Goal: Task Accomplishment & Management: Complete application form

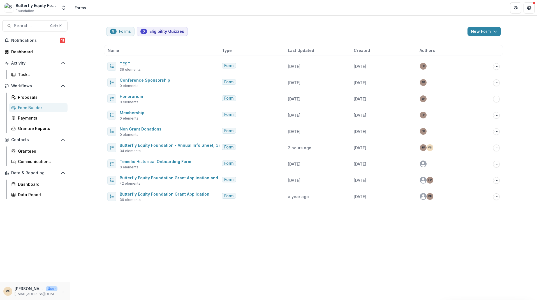
click at [29, 107] on div "Form Builder" at bounding box center [40, 108] width 45 height 6
click at [497, 148] on icon "Options" at bounding box center [496, 147] width 4 height 4
click at [458, 177] on button "Send" at bounding box center [468, 177] width 60 height 9
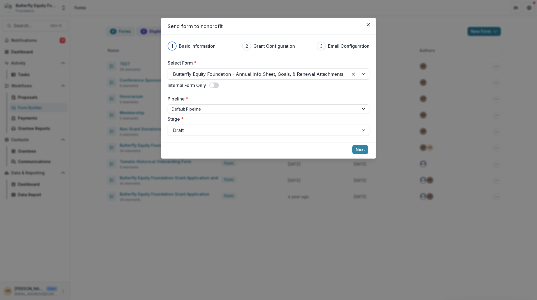
click at [279, 132] on div at bounding box center [263, 130] width 181 height 8
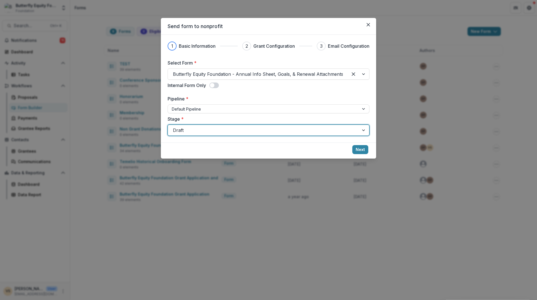
click at [221, 108] on div at bounding box center [263, 108] width 183 height 7
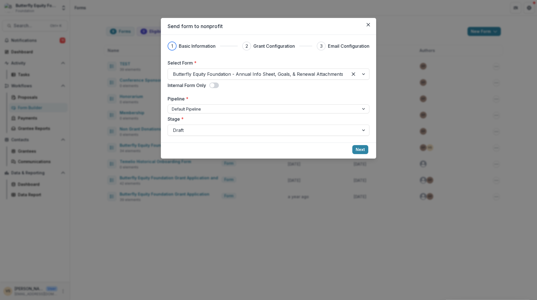
click at [243, 96] on label "Pipeline *" at bounding box center [267, 98] width 198 height 7
click at [173, 106] on input "Pipeline *" at bounding box center [172, 109] width 1 height 6
click at [363, 151] on button "Next" at bounding box center [360, 149] width 16 height 9
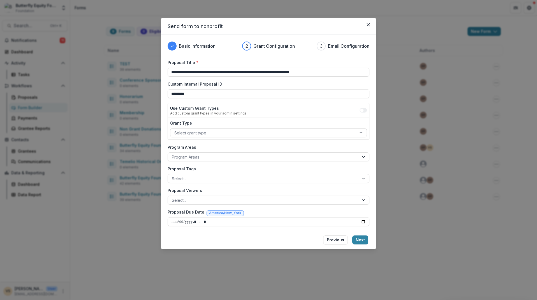
click at [181, 135] on div at bounding box center [263, 132] width 178 height 7
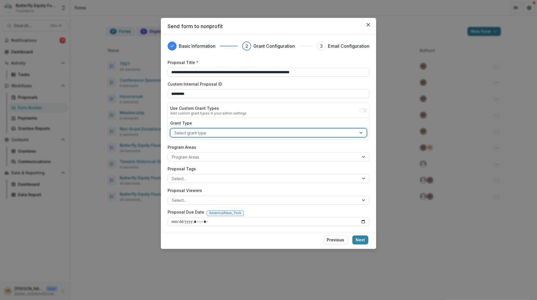
click at [203, 155] on div at bounding box center [263, 156] width 183 height 7
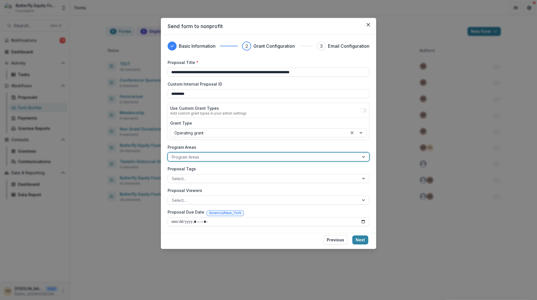
click at [235, 147] on label "Program Areas" at bounding box center [267, 147] width 198 height 6
click at [173, 154] on input "Program Areas" at bounding box center [172, 157] width 1 height 6
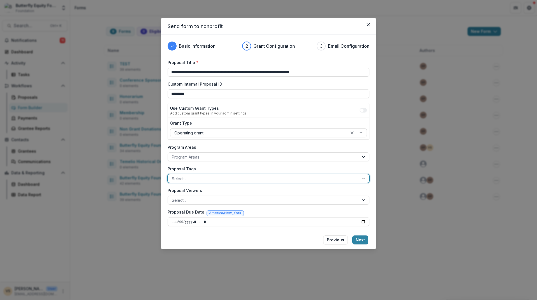
click at [199, 178] on div at bounding box center [263, 178] width 183 height 7
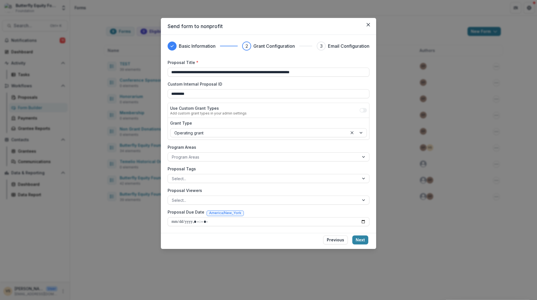
click at [214, 168] on label "Proposal Tags" at bounding box center [267, 169] width 198 height 6
click at [173, 175] on input "Proposal Tags" at bounding box center [172, 178] width 1 height 6
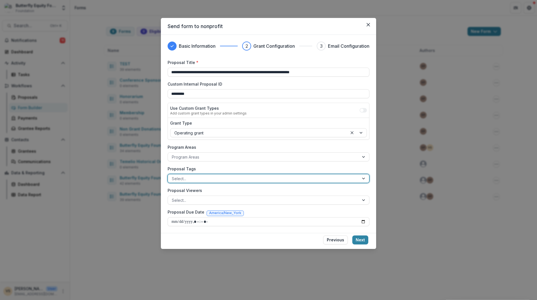
click at [188, 202] on div at bounding box center [263, 200] width 183 height 7
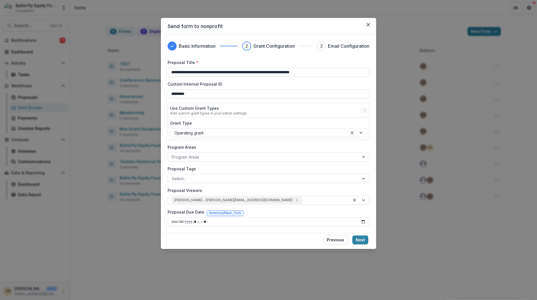
click at [209, 191] on label "Proposal Viewers" at bounding box center [267, 190] width 198 height 6
click at [303, 197] on input "Proposal Viewers" at bounding box center [303, 200] width 1 height 6
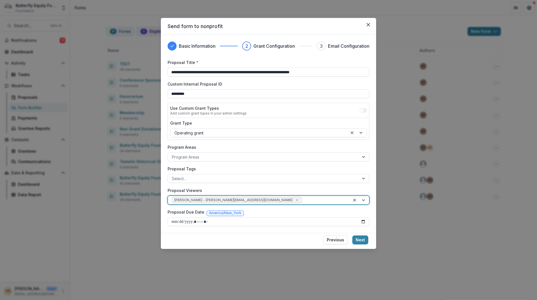
click at [362, 200] on div at bounding box center [359, 200] width 19 height 8
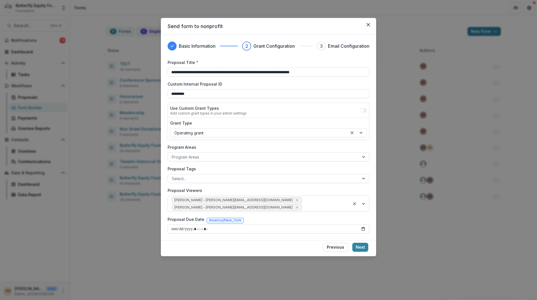
click at [233, 190] on label "Proposal Viewers" at bounding box center [267, 190] width 198 height 6
click at [303, 204] on input "Proposal Viewers" at bounding box center [303, 207] width 1 height 6
click at [176, 224] on input "Proposal Due Date" at bounding box center [269, 228] width 202 height 9
click at [230, 240] on footer "Previous Next" at bounding box center [268, 248] width 215 height 16
click at [206, 224] on input "Proposal Due Date" at bounding box center [269, 228] width 202 height 9
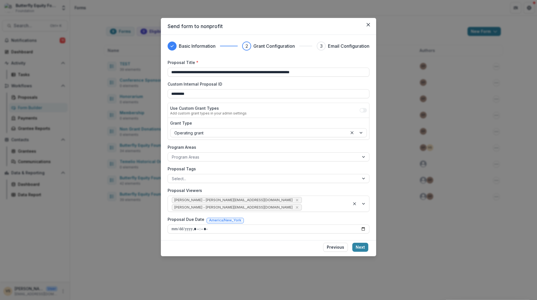
click at [200, 224] on input "Proposal Due Date" at bounding box center [269, 228] width 202 height 9
click at [253, 216] on div "Proposal Due Date America/New_York" at bounding box center [269, 220] width 202 height 8
click at [363, 224] on input "Proposal Due Date" at bounding box center [269, 228] width 202 height 9
click at [297, 242] on footer "Previous Next" at bounding box center [268, 248] width 215 height 16
click at [174, 224] on input "Proposal Due Date" at bounding box center [269, 228] width 202 height 9
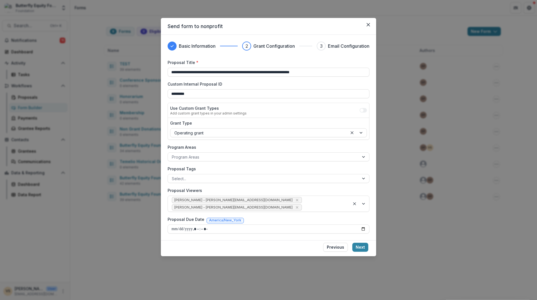
type input "**********"
click at [277, 240] on footer "Previous Next" at bounding box center [268, 248] width 215 height 16
click at [183, 176] on div at bounding box center [263, 178] width 183 height 7
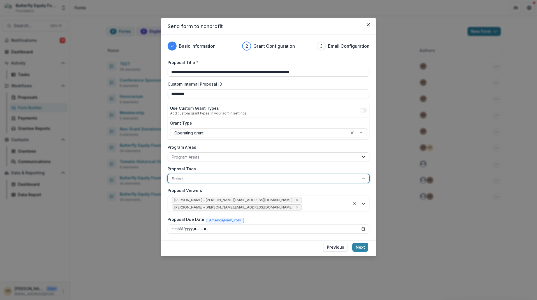
click at [184, 178] on div at bounding box center [263, 178] width 183 height 7
click at [181, 158] on div at bounding box center [263, 156] width 183 height 7
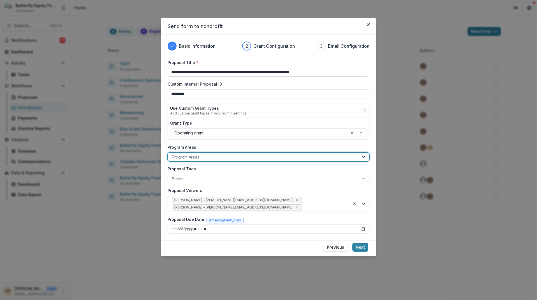
click at [181, 158] on div at bounding box center [263, 156] width 183 height 7
click at [216, 165] on div "**********" at bounding box center [269, 146] width 202 height 174
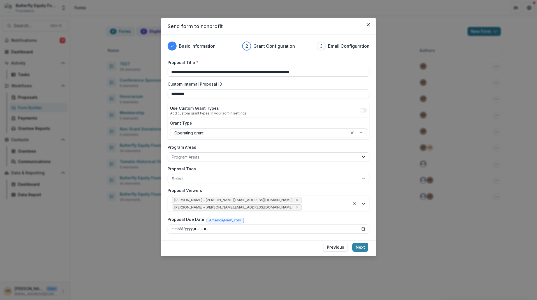
click at [366, 242] on button "Next" at bounding box center [360, 246] width 16 height 9
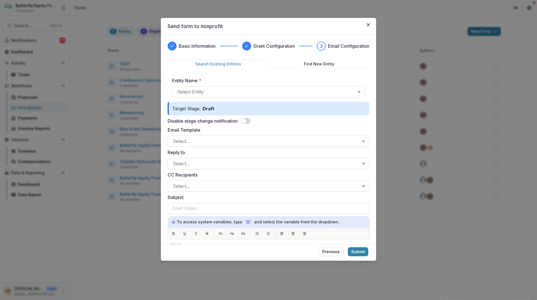
click at [175, 142] on div at bounding box center [263, 141] width 181 height 8
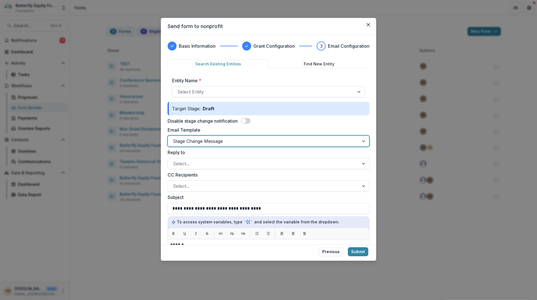
click at [189, 91] on div at bounding box center [263, 92] width 172 height 8
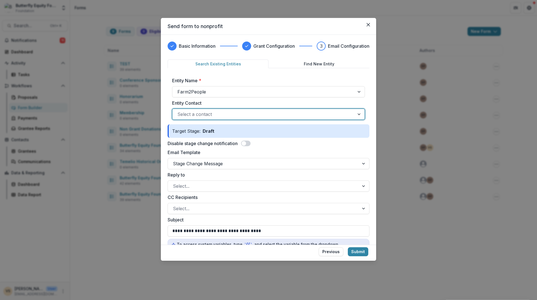
click at [195, 119] on div "Select a contact" at bounding box center [268, 113] width 193 height 11
click at [366, 110] on div "Entity Name * Farm2People Entity Contact option [PERSON_NAME] <[PERSON_NAME][EM…" at bounding box center [269, 99] width 202 height 52
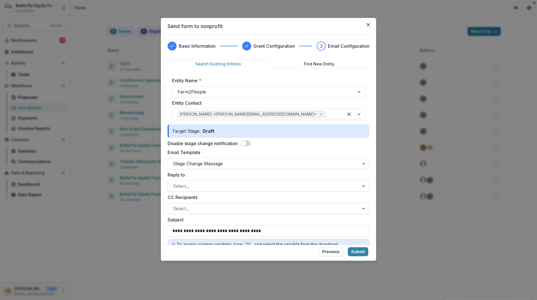
scroll to position [56, 0]
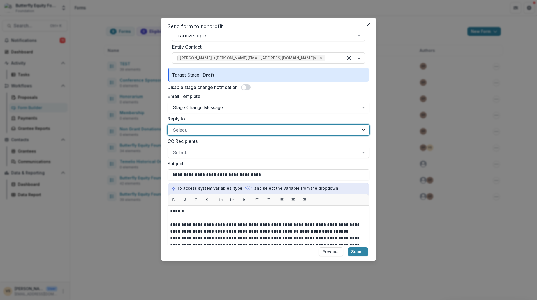
click at [182, 130] on div at bounding box center [263, 130] width 181 height 8
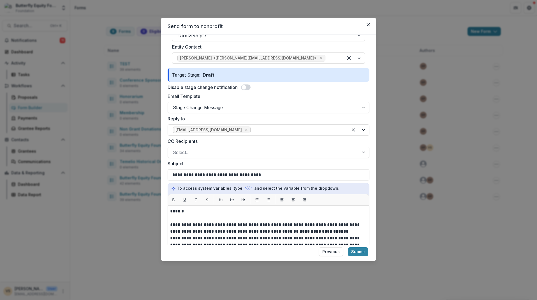
click at [201, 141] on label "CC Recipients" at bounding box center [267, 141] width 198 height 7
click at [174, 149] on input "CC Recipients" at bounding box center [173, 152] width 1 height 7
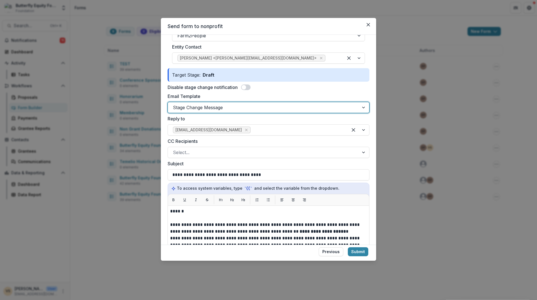
click at [219, 107] on div at bounding box center [263, 107] width 181 height 8
click at [235, 132] on div at bounding box center [263, 130] width 181 height 8
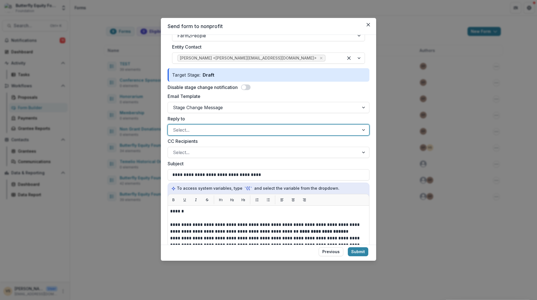
click at [212, 116] on label "Reply to" at bounding box center [267, 118] width 198 height 7
click at [252, 126] on input "Reply to" at bounding box center [252, 129] width 1 height 7
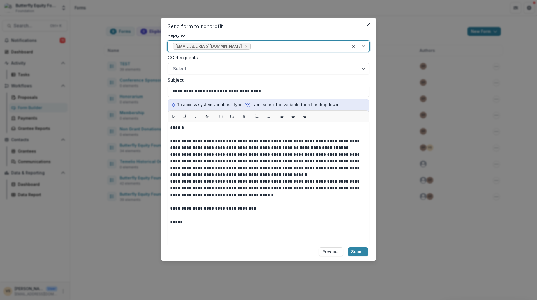
scroll to position [140, 0]
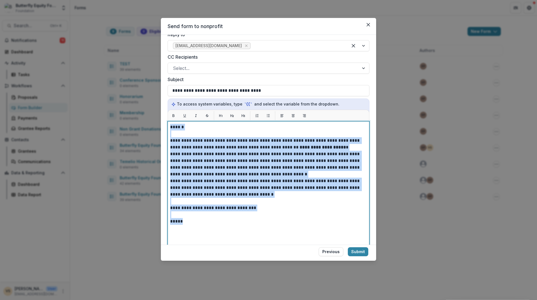
drag, startPoint x: 194, startPoint y: 224, endPoint x: 168, endPoint y: 113, distance: 114.5
click at [168, 113] on div "**********" at bounding box center [269, 186] width 202 height 152
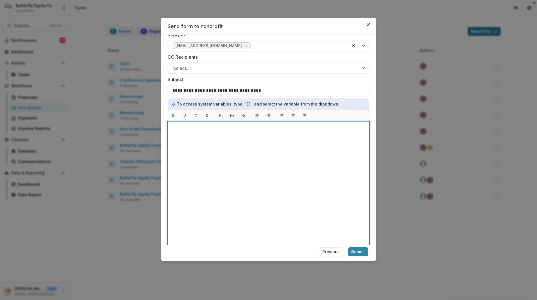
drag, startPoint x: 186, startPoint y: 131, endPoint x: 179, endPoint y: 127, distance: 8.5
click at [179, 127] on p at bounding box center [267, 127] width 195 height 7
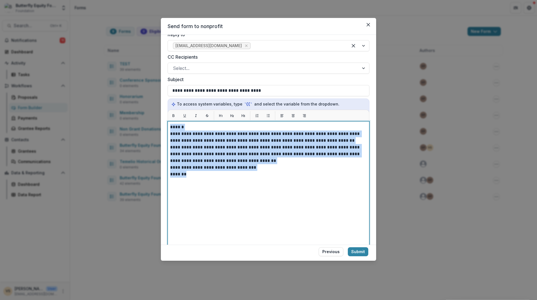
drag, startPoint x: 195, startPoint y: 172, endPoint x: 163, endPoint y: 120, distance: 60.9
click at [163, 120] on div "**********" at bounding box center [268, 140] width 215 height 210
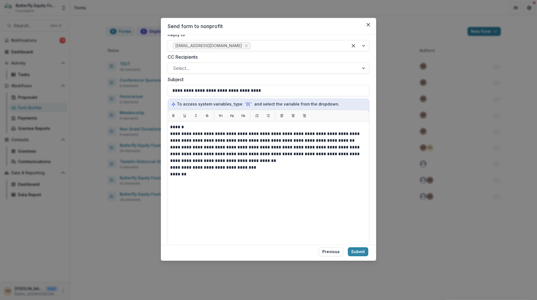
click at [170, 133] on div "**********" at bounding box center [269, 191] width 202 height 140
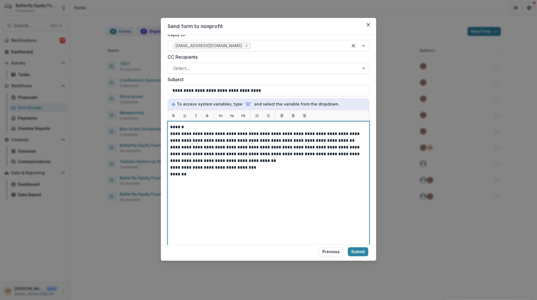
click at [175, 133] on p "**********" at bounding box center [267, 136] width 195 height 13
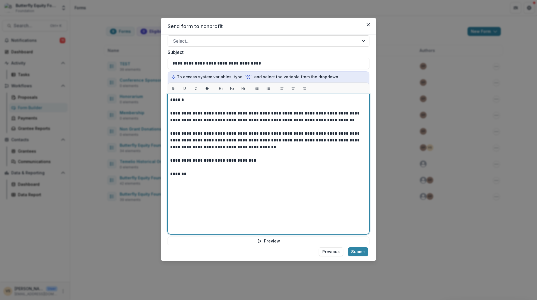
scroll to position [200, 0]
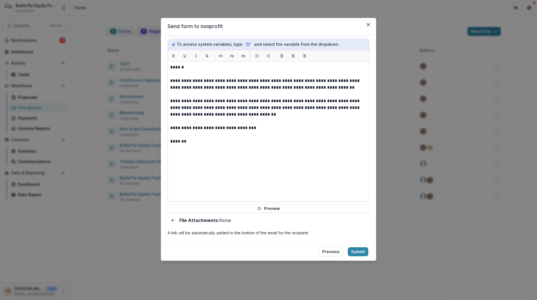
click at [279, 208] on button "Preview" at bounding box center [269, 208] width 202 height 9
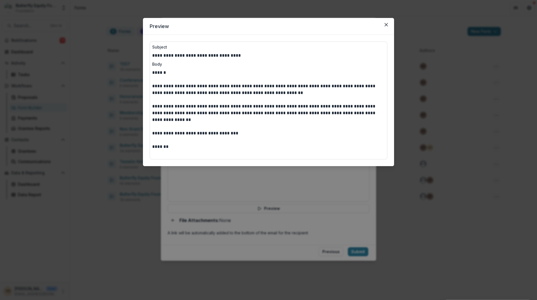
click at [389, 24] on button "Close" at bounding box center [386, 24] width 9 height 9
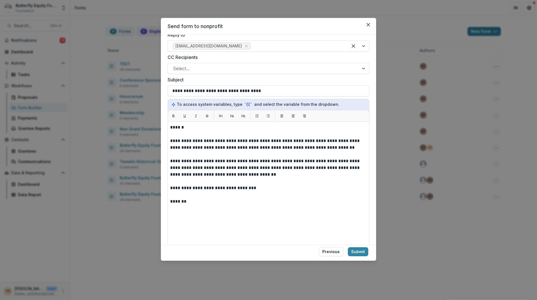
scroll to position [168, 0]
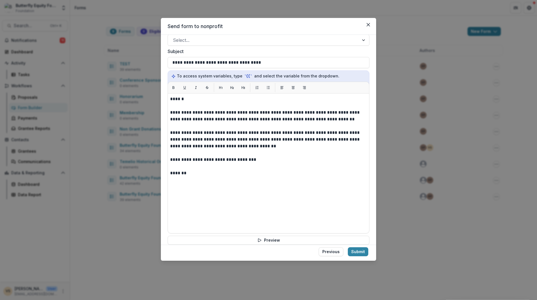
click at [359, 248] on button "Submit" at bounding box center [358, 251] width 20 height 9
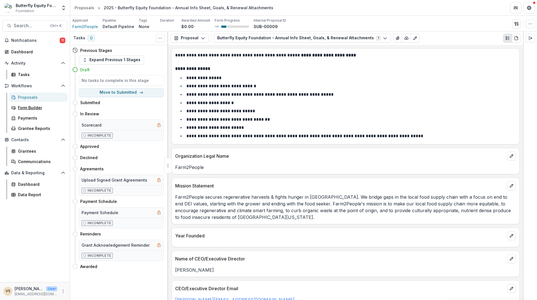
click at [34, 107] on div "Form Builder" at bounding box center [40, 108] width 45 height 6
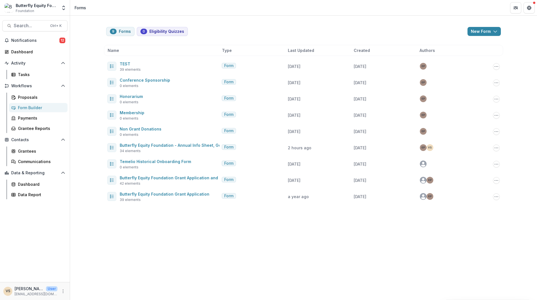
click at [497, 148] on icon "Options" at bounding box center [496, 147] width 4 height 4
click at [457, 178] on button "Send" at bounding box center [468, 177] width 60 height 9
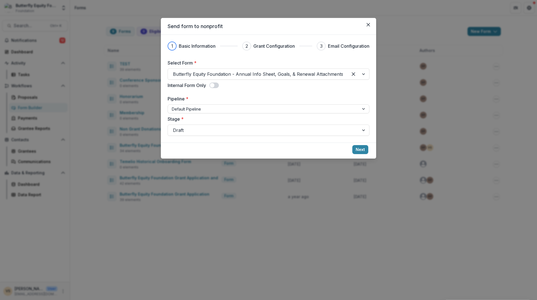
click at [221, 110] on div at bounding box center [263, 108] width 183 height 7
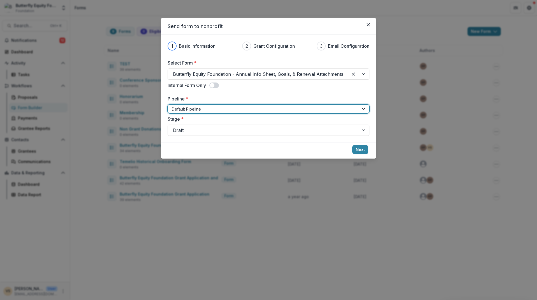
click at [241, 95] on div "Select Form * Butterfly Equity Foundation - Annual Info Sheet, Goals, & Renewal…" at bounding box center [269, 97] width 202 height 76
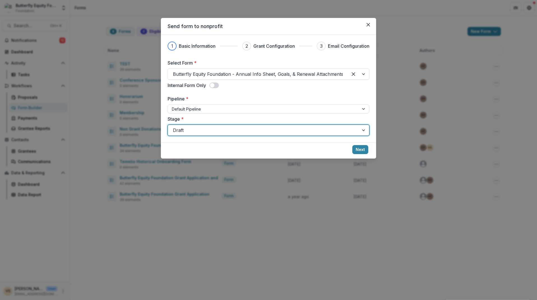
click at [230, 129] on div at bounding box center [263, 130] width 181 height 8
click at [242, 120] on label "Stage *" at bounding box center [267, 118] width 198 height 7
click at [174, 127] on input "Stage *" at bounding box center [173, 130] width 1 height 7
click at [360, 150] on button "Next" at bounding box center [360, 149] width 16 height 9
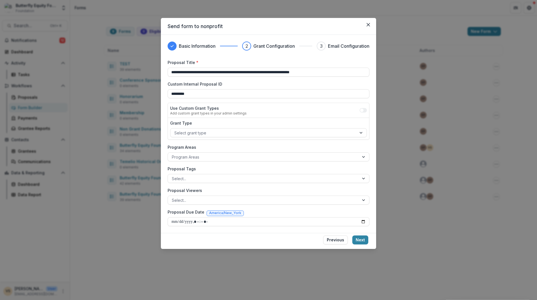
click at [194, 131] on div at bounding box center [263, 132] width 178 height 7
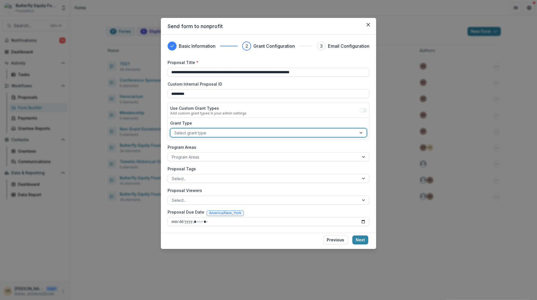
click at [333, 146] on label "Program Areas" at bounding box center [267, 147] width 198 height 6
click at [173, 154] on input "Program Areas" at bounding box center [172, 157] width 1 height 6
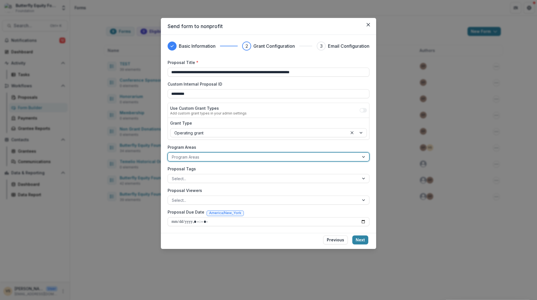
click at [191, 156] on div at bounding box center [263, 156] width 183 height 7
click at [237, 142] on div "**********" at bounding box center [269, 142] width 202 height 167
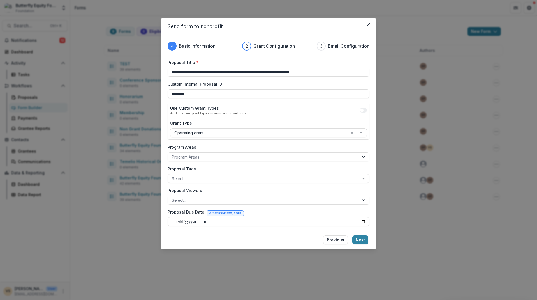
click at [364, 180] on div at bounding box center [364, 178] width 10 height 8
click at [369, 170] on div "Proposal Tags Select..." at bounding box center [269, 174] width 202 height 17
click at [368, 202] on div at bounding box center [364, 200] width 10 height 8
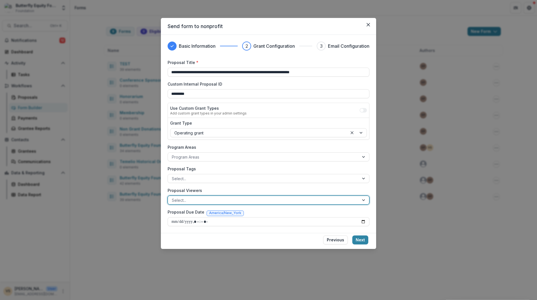
type input "**"
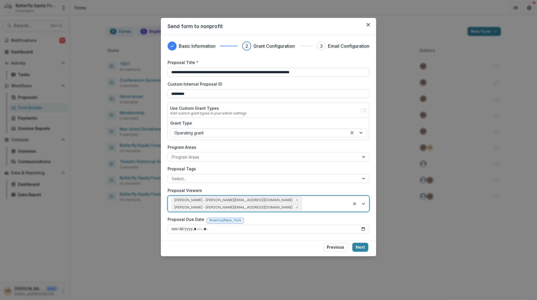
click at [346, 188] on label "Proposal Viewers" at bounding box center [267, 190] width 198 height 6
click at [304, 204] on input "Proposal Viewers" at bounding box center [303, 207] width 1 height 6
click at [174, 224] on input "Proposal Due Date" at bounding box center [269, 228] width 202 height 9
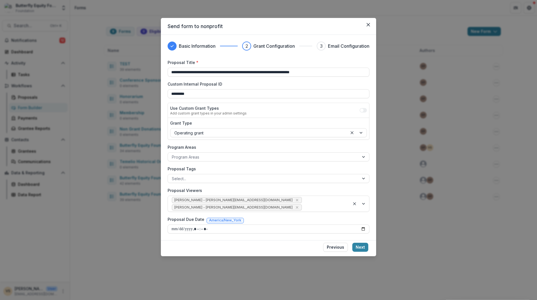
type input "**********"
click at [292, 216] on div "Proposal Due Date America/New_York" at bounding box center [269, 220] width 202 height 8
click at [367, 180] on div at bounding box center [364, 178] width 10 height 8
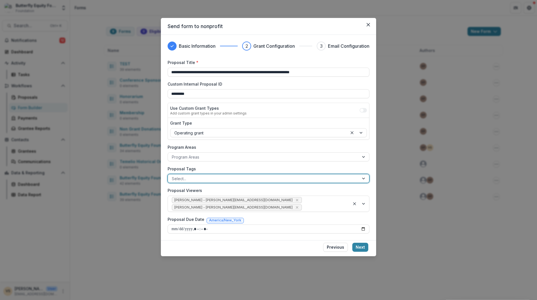
click at [371, 172] on div "**********" at bounding box center [268, 137] width 215 height 205
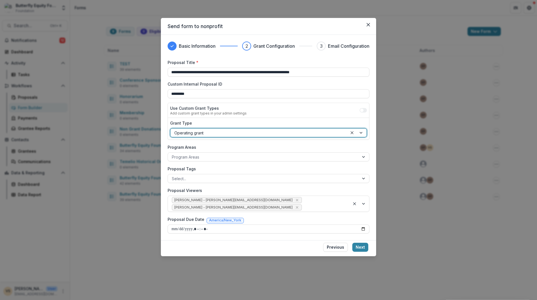
click at [362, 136] on div at bounding box center [357, 132] width 19 height 8
click at [369, 146] on div "Program Areas Program Areas" at bounding box center [269, 152] width 202 height 17
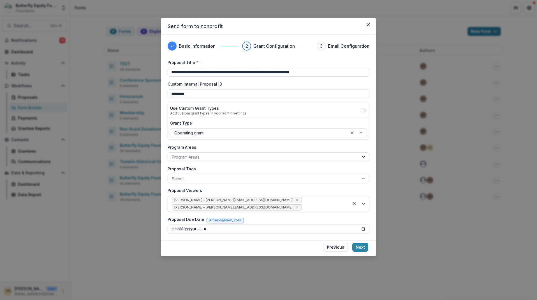
click at [360, 242] on button "Next" at bounding box center [360, 246] width 16 height 9
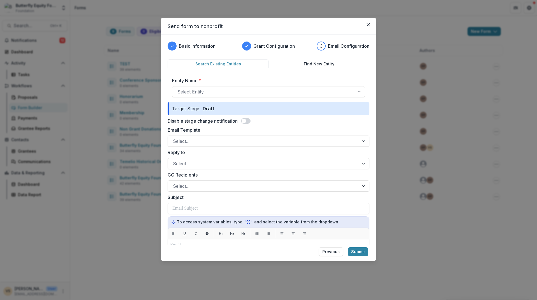
click at [203, 142] on div at bounding box center [263, 141] width 181 height 8
click at [201, 153] on label "Reply to" at bounding box center [267, 152] width 198 height 7
click at [174, 160] on input "Reply to" at bounding box center [173, 163] width 1 height 7
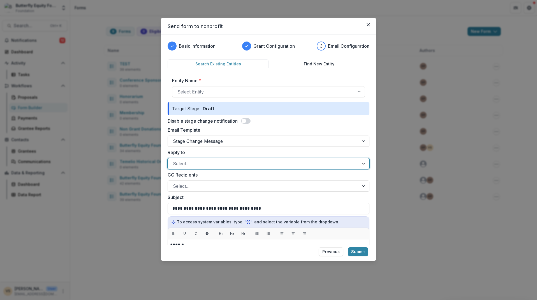
click at [198, 91] on div at bounding box center [263, 92] width 172 height 8
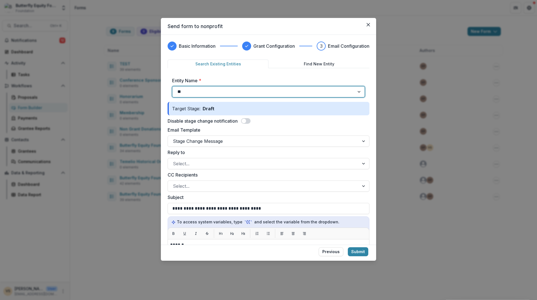
type input "*"
click at [200, 89] on div at bounding box center [263, 92] width 172 height 8
paste input "**********"
type input "**********"
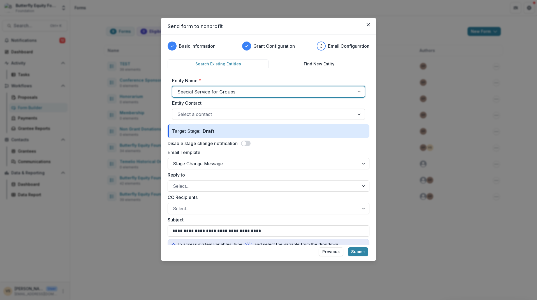
click at [239, 118] on div at bounding box center [263, 114] width 172 height 8
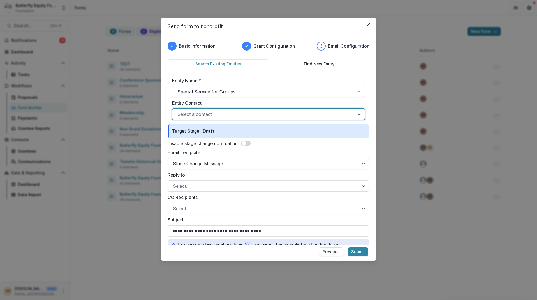
click at [357, 112] on div at bounding box center [353, 114] width 21 height 11
click at [300, 101] on label "Entity Contact" at bounding box center [267, 103] width 190 height 7
click at [308, 111] on input "Entity Contact" at bounding box center [308, 114] width 1 height 7
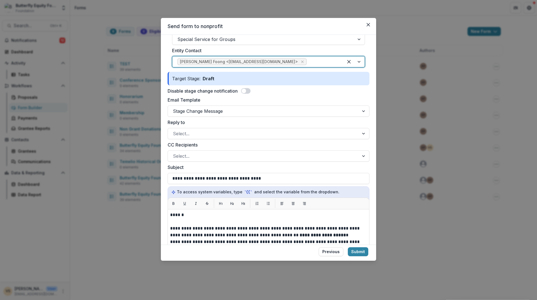
scroll to position [56, 0]
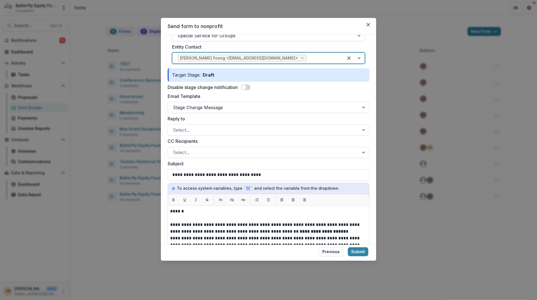
click at [185, 131] on div at bounding box center [263, 130] width 181 height 8
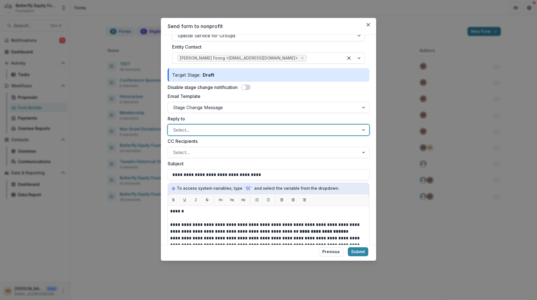
click at [214, 142] on label "CC Recipients" at bounding box center [267, 141] width 198 height 7
click at [174, 149] on input "CC Recipients" at bounding box center [173, 152] width 1 height 7
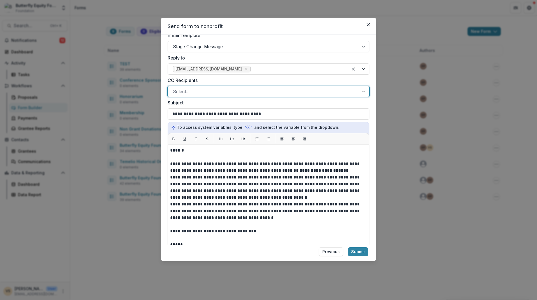
scroll to position [140, 0]
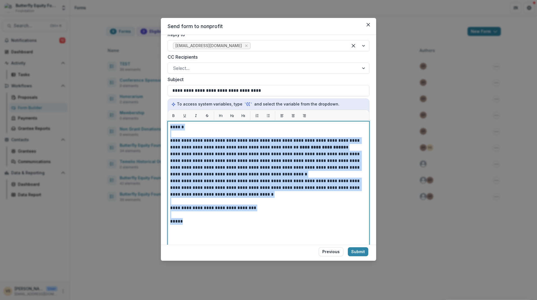
drag, startPoint x: 193, startPoint y: 222, endPoint x: 161, endPoint y: 122, distance: 105.6
click at [161, 122] on div "**********" at bounding box center [268, 140] width 215 height 210
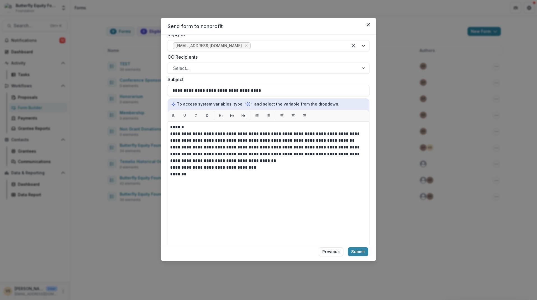
click at [170, 133] on div "**********" at bounding box center [269, 191] width 202 height 140
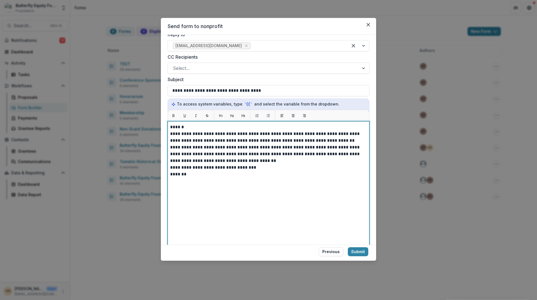
click at [184, 127] on p "******" at bounding box center [267, 127] width 195 height 7
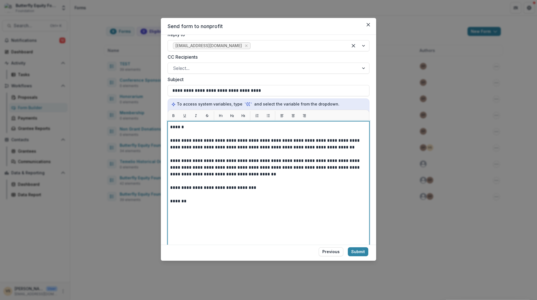
scroll to position [200, 0]
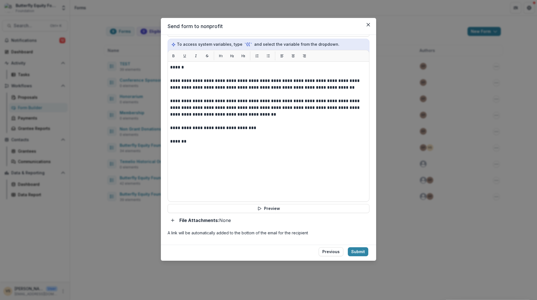
click at [294, 207] on button "Preview" at bounding box center [269, 208] width 202 height 9
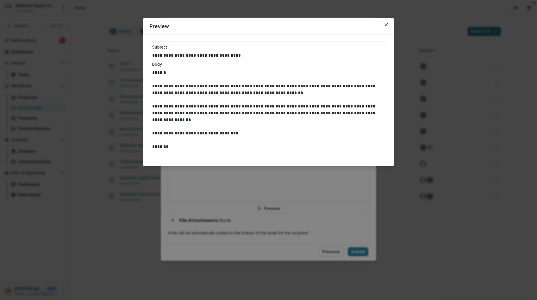
click at [384, 26] on button "Close" at bounding box center [386, 24] width 9 height 9
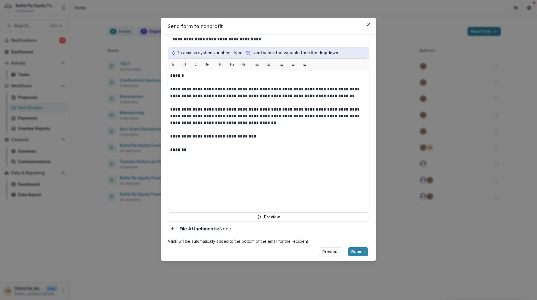
scroll to position [196, 0]
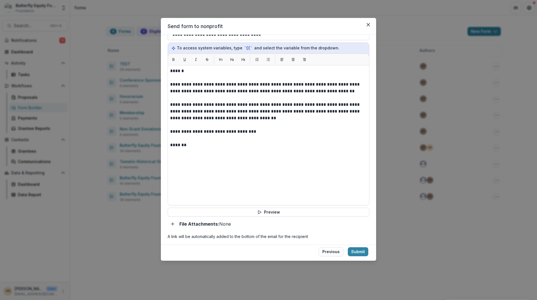
click at [269, 217] on div "**********" at bounding box center [269, 107] width 202 height 264
click at [271, 214] on button "Preview" at bounding box center [269, 211] width 202 height 9
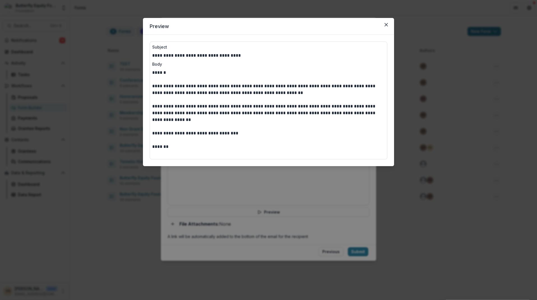
click at [386, 24] on icon "Close" at bounding box center [386, 24] width 3 height 3
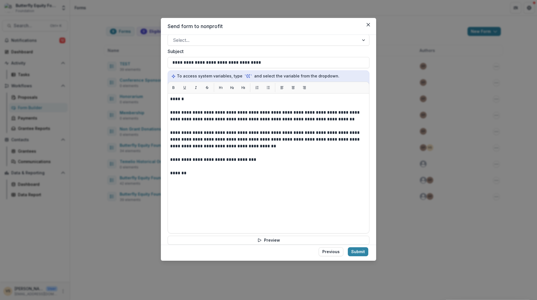
scroll to position [200, 0]
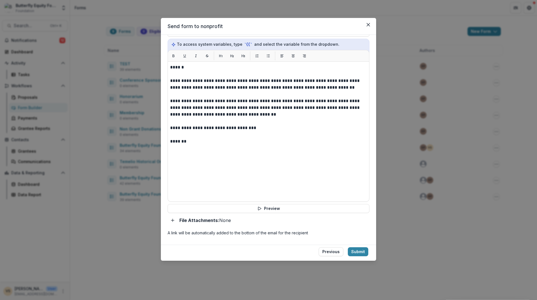
click at [357, 254] on button "Submit" at bounding box center [358, 251] width 20 height 9
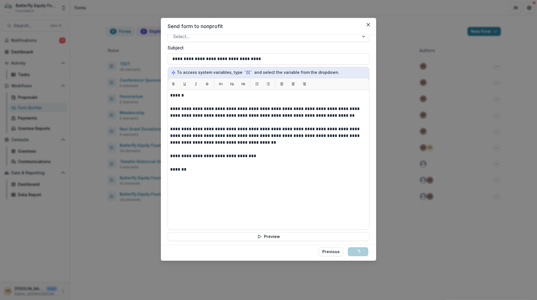
scroll to position [138, 0]
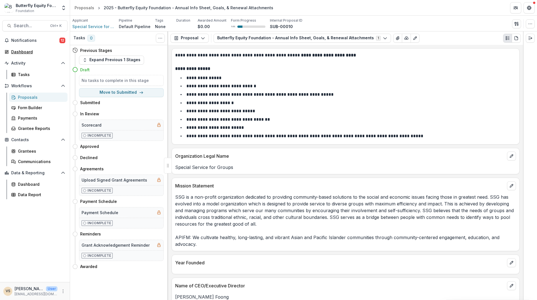
click at [23, 51] on div "Dashboard" at bounding box center [37, 52] width 52 height 6
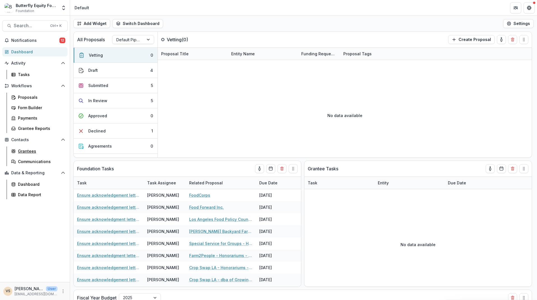
click at [30, 149] on div "Grantees" at bounding box center [40, 151] width 45 height 6
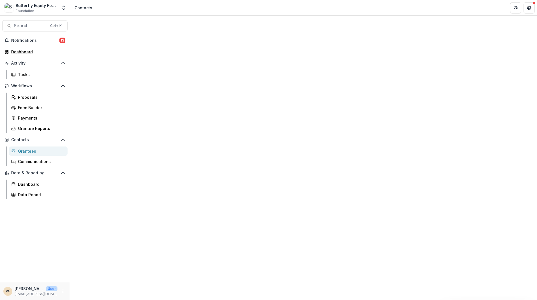
click at [33, 53] on div "Dashboard" at bounding box center [37, 52] width 52 height 6
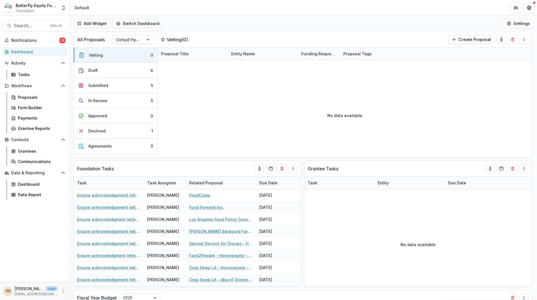
click at [104, 73] on button "Draft 4" at bounding box center [116, 70] width 84 height 15
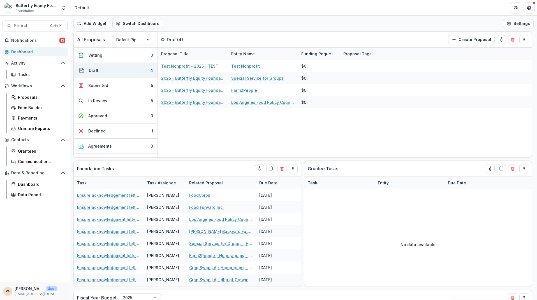
click at [105, 89] on button "Submitted 5" at bounding box center [116, 85] width 84 height 15
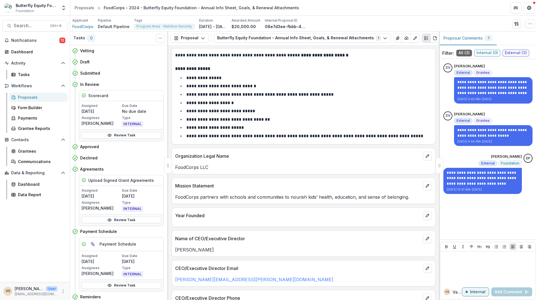
scroll to position [112, 0]
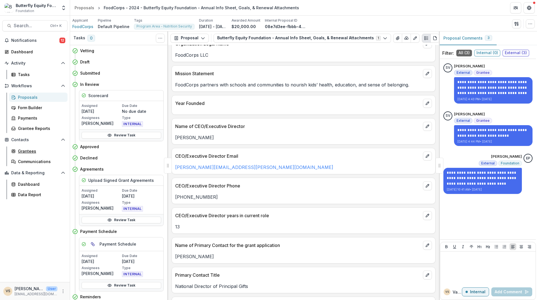
click at [38, 153] on div "Grantees" at bounding box center [40, 151] width 45 height 6
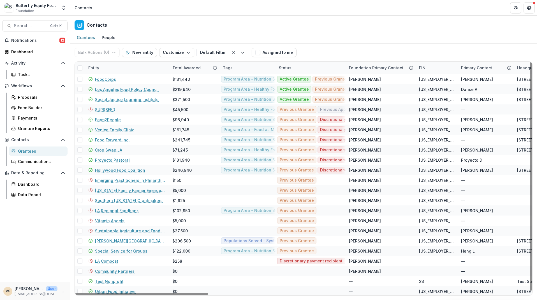
scroll to position [1, 0]
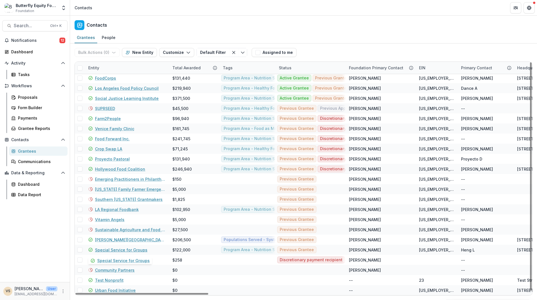
click at [135, 251] on link "Special Service for Groups" at bounding box center [121, 250] width 52 height 6
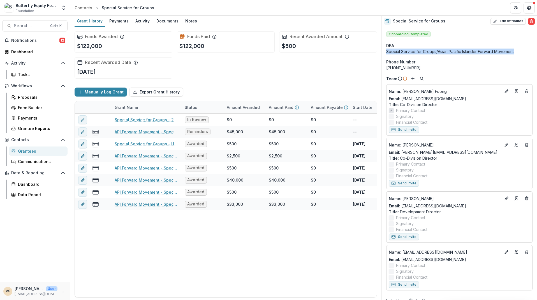
drag, startPoint x: 387, startPoint y: 52, endPoint x: 517, endPoint y: 52, distance: 129.5
click at [517, 52] on div "Special Service for Groups/Asian Pacific Islander Forward Movement" at bounding box center [459, 51] width 146 height 6
drag, startPoint x: 517, startPoint y: 52, endPoint x: 510, endPoint y: 51, distance: 6.5
copy div "Special Service for Groups/Asian Pacific Islander Forward Movement"
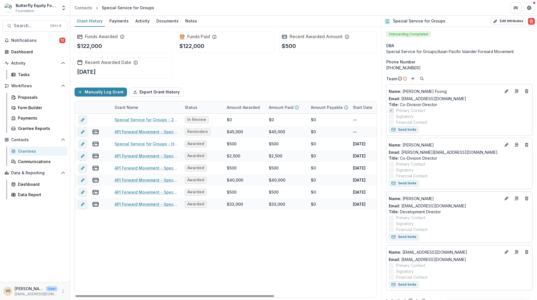
click at [285, 235] on div "Special Service for Groups - 2024 - Butterfly Equity Foundation - Annual Info S…" at bounding box center [303, 206] width 457 height 184
drag, startPoint x: 271, startPoint y: 295, endPoint x: 225, endPoint y: 293, distance: 46.0
click at [225, 295] on div at bounding box center [174, 296] width 199 height 2
